Goal: Task Accomplishment & Management: Use online tool/utility

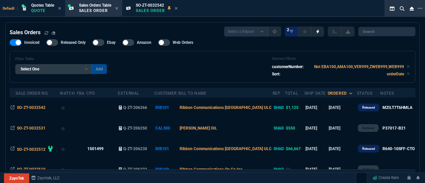
select select "4: SHAD"
select select
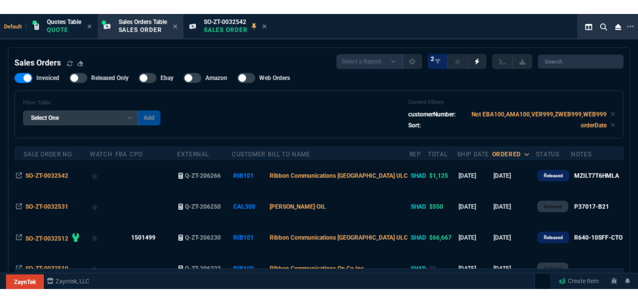
scroll to position [299, 0]
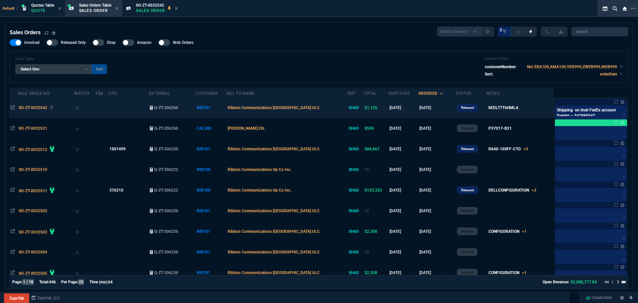
click at [36, 108] on span "SO-ZT-0032542" at bounding box center [33, 107] width 29 height 5
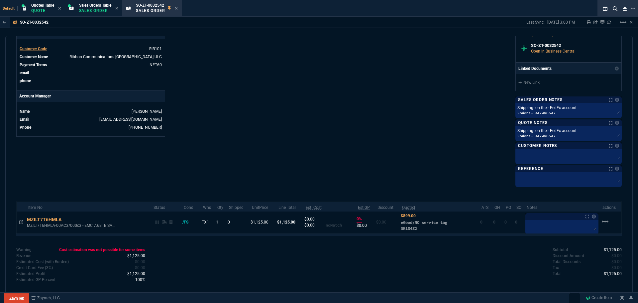
scroll to position [267, 0]
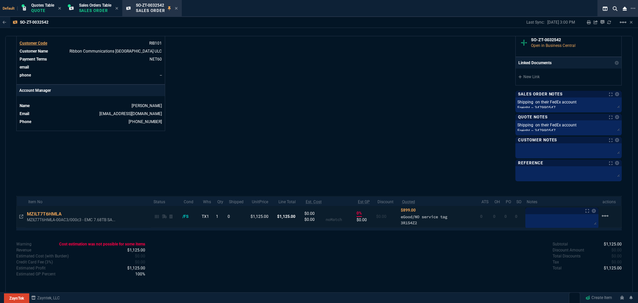
click at [18, 183] on td at bounding box center [21, 217] width 9 height 22
click at [21, 183] on icon at bounding box center [21, 216] width 4 height 4
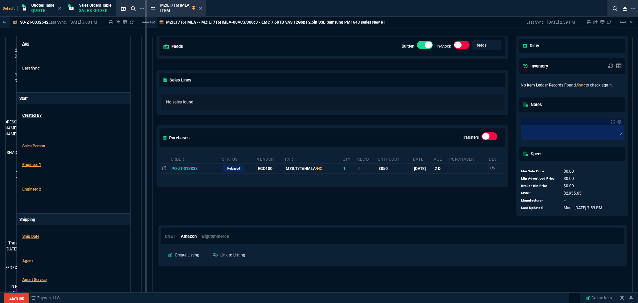
scroll to position [74, 0]
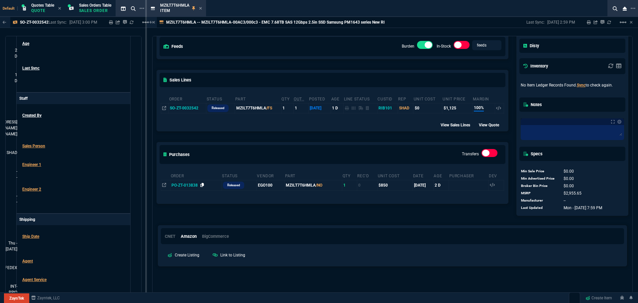
click at [203, 183] on icon at bounding box center [202, 185] width 4 height 4
drag, startPoint x: 201, startPoint y: 9, endPoint x: 196, endPoint y: 9, distance: 5.0
click at [201, 9] on icon at bounding box center [200, 8] width 3 height 4
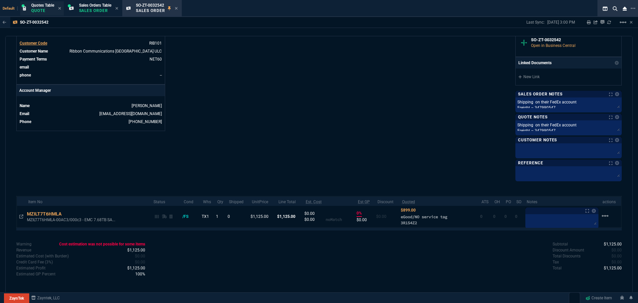
scroll to position [267, 0]
click at [39, 8] on div "Quotes Table Quote" at bounding box center [42, 9] width 23 height 12
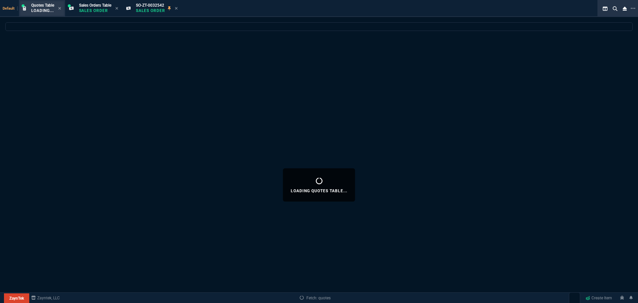
select select
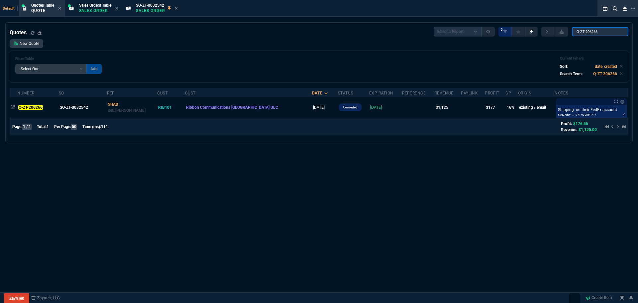
click at [425, 33] on input "Q-ZT-206266" at bounding box center [600, 31] width 57 height 9
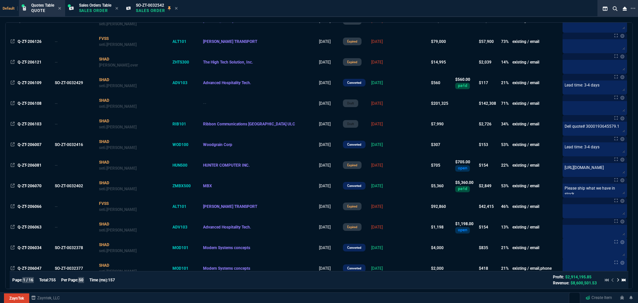
scroll to position [499, 0]
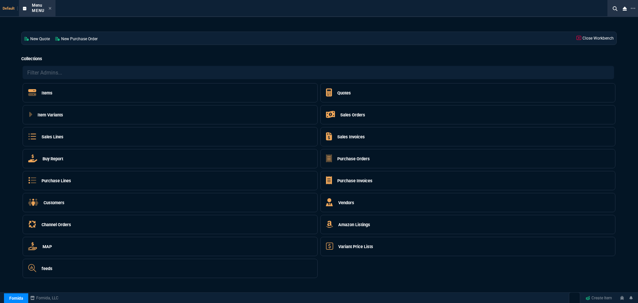
select select "4: SHAD"
click at [350, 91] on h5 "Quotes" at bounding box center [344, 93] width 14 height 6
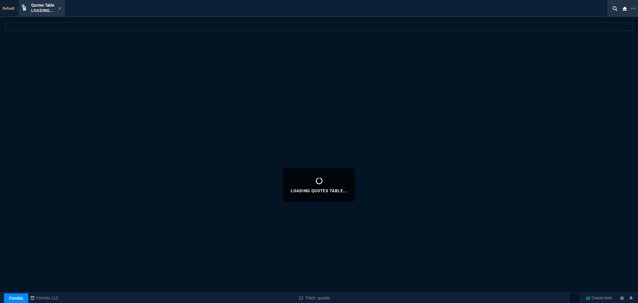
select select
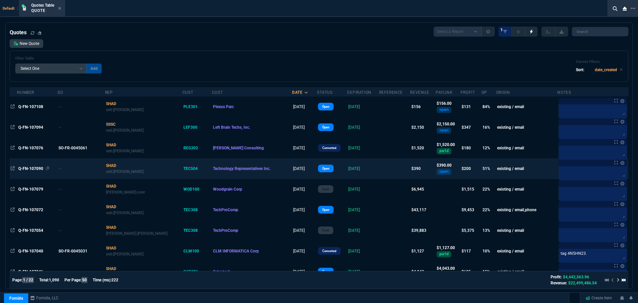
click at [37, 168] on span "Q-FN-107090" at bounding box center [30, 168] width 25 height 5
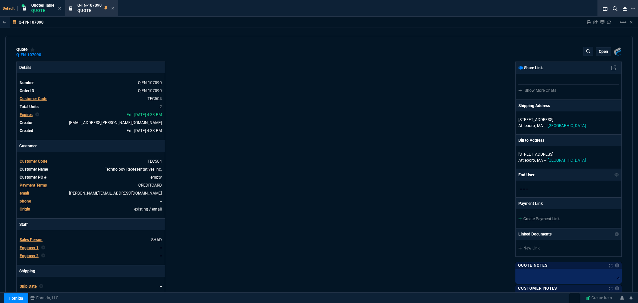
type input "54"
type input "105"
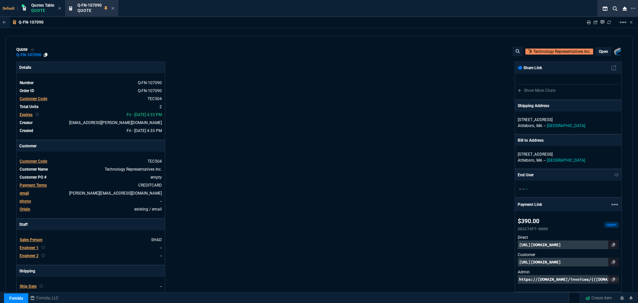
click at [46, 55] on icon at bounding box center [46, 55] width 4 height 4
click at [113, 8] on icon at bounding box center [113, 8] width 3 height 3
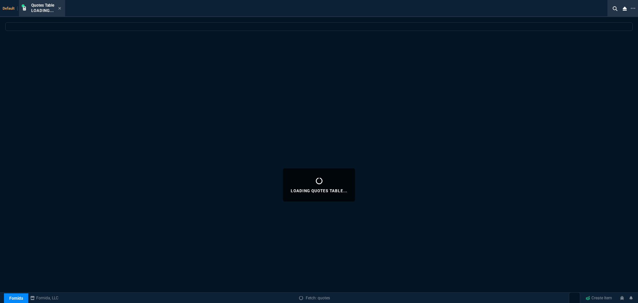
select select
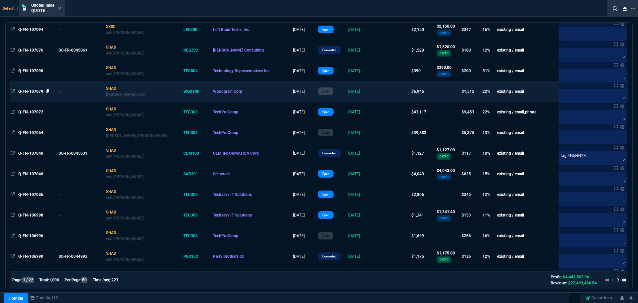
scroll to position [0, 0]
